Goal: Navigation & Orientation: Find specific page/section

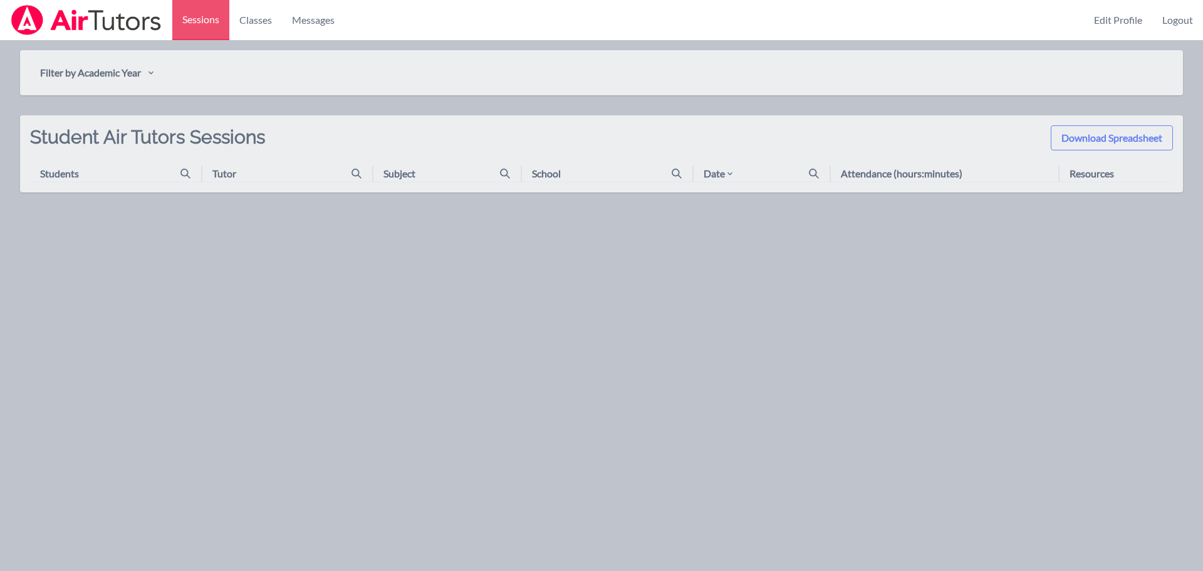
click at [1065, 299] on body "Sessions Classes Messages Edit Profile Logout Filter by Academic Year Download …" at bounding box center [601, 325] width 1203 height 571
click at [260, 29] on link "Classes" at bounding box center [255, 20] width 53 height 40
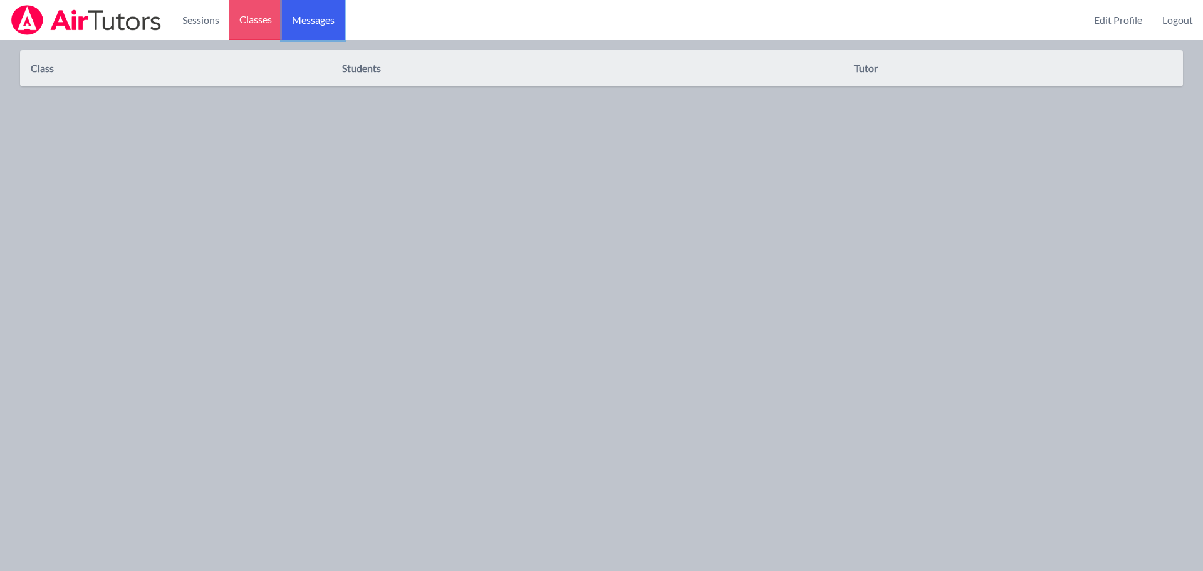
click at [320, 25] on span "Messages" at bounding box center [313, 20] width 43 height 15
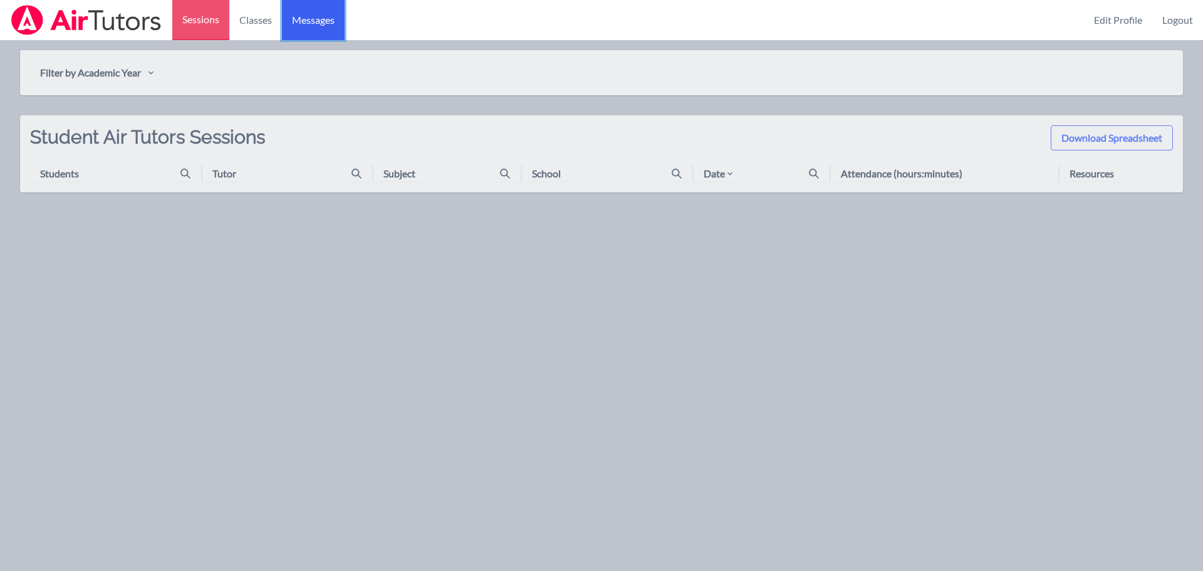
click at [326, 26] on span "Messages" at bounding box center [313, 20] width 43 height 15
